Goal: Task Accomplishment & Management: Manage account settings

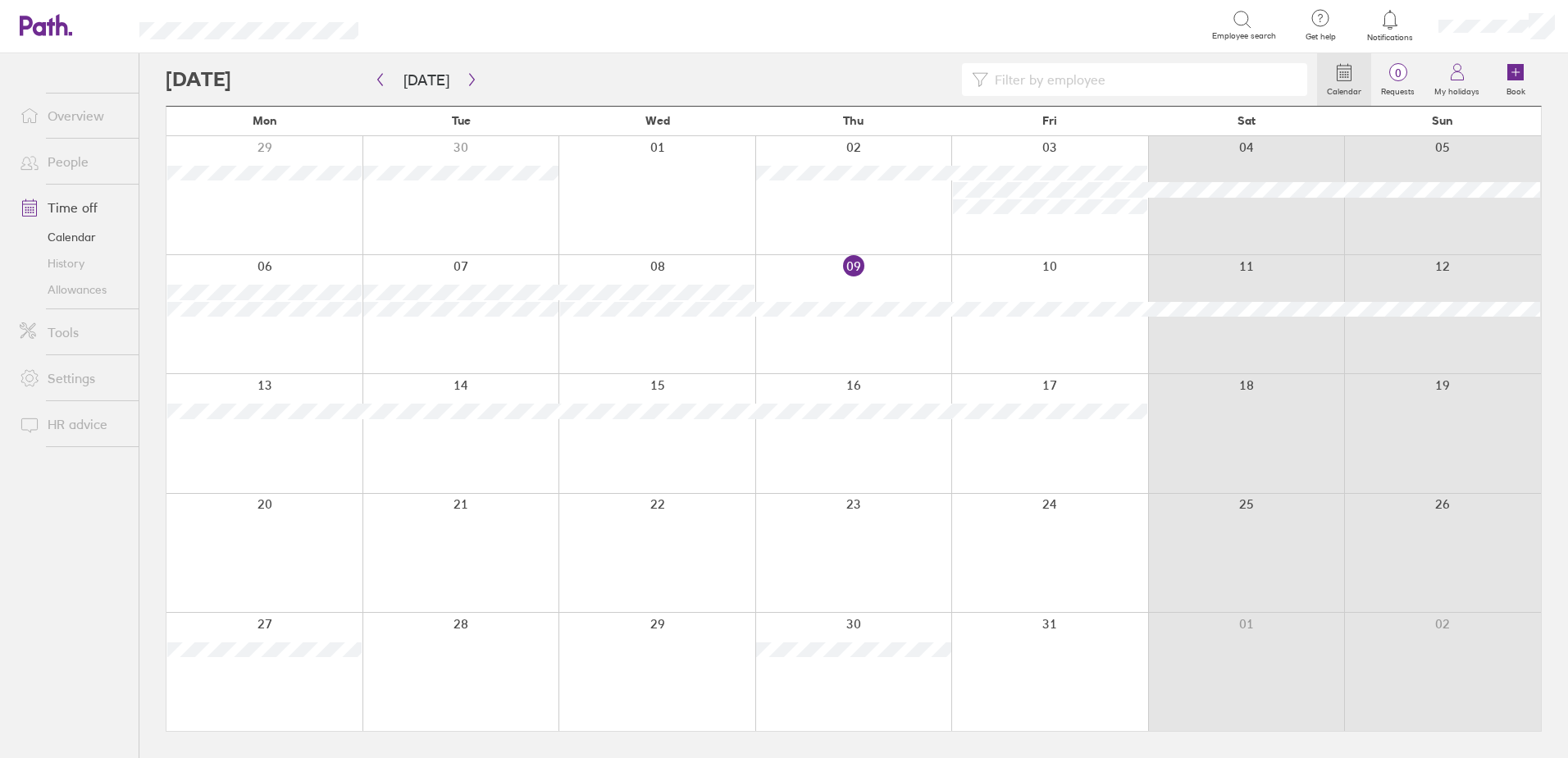
click at [70, 291] on link "Allowances" at bounding box center [73, 289] width 132 height 26
